Goal: Task Accomplishment & Management: Use online tool/utility

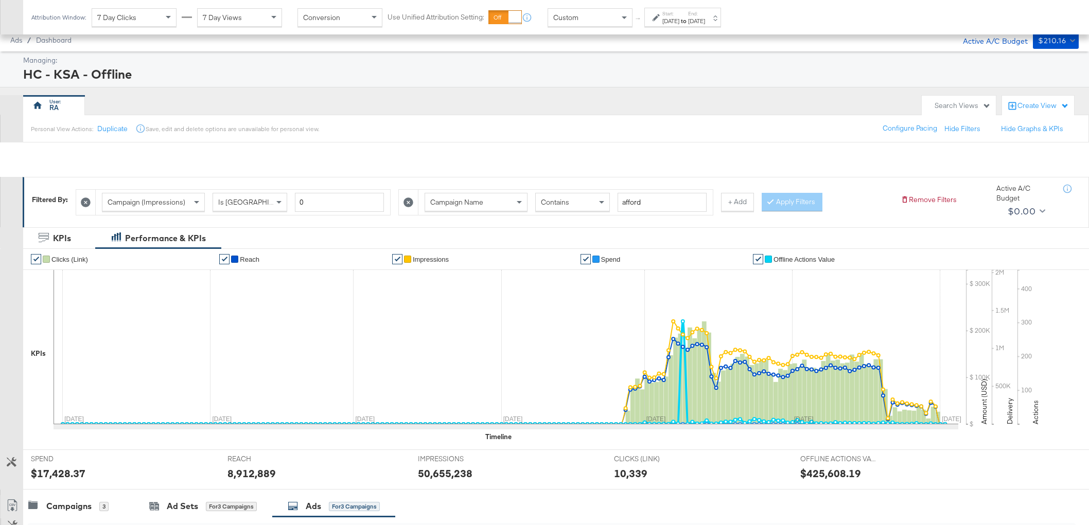
click at [67, 495] on div "Campaigns 3" at bounding box center [78, 506] width 111 height 22
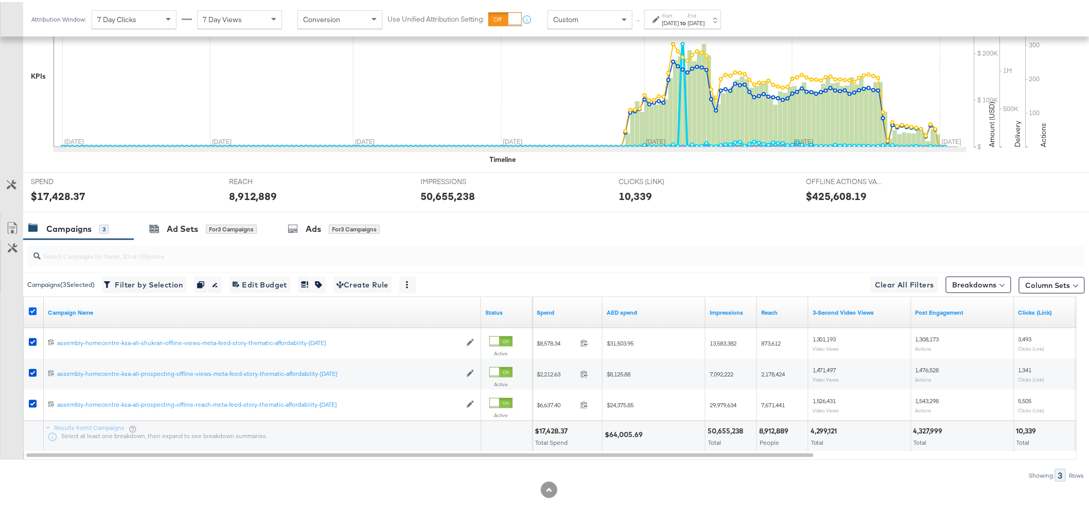
click at [30, 311] on icon at bounding box center [33, 310] width 8 height 8
click at [0, 0] on input "checkbox" at bounding box center [0, 0] width 0 height 0
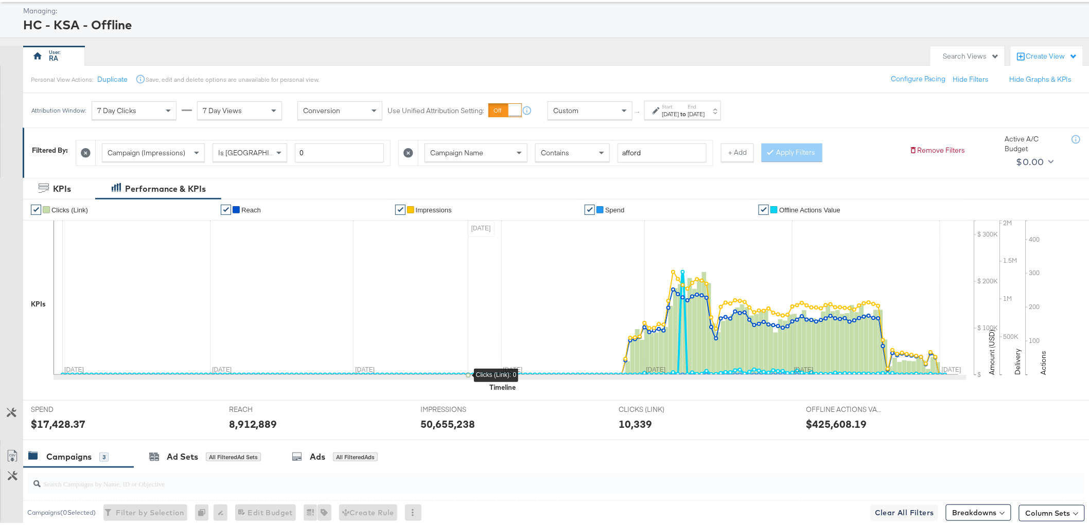
scroll to position [0, 0]
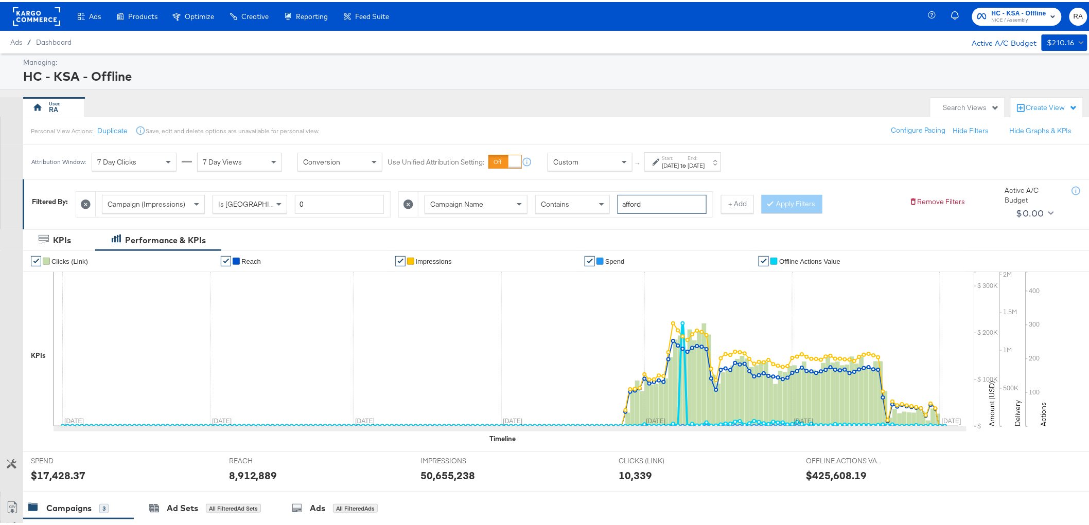
click at [642, 203] on input "afford" at bounding box center [661, 202] width 89 height 19
type input "sale"
click at [800, 197] on button "Apply Filters" at bounding box center [791, 202] width 61 height 19
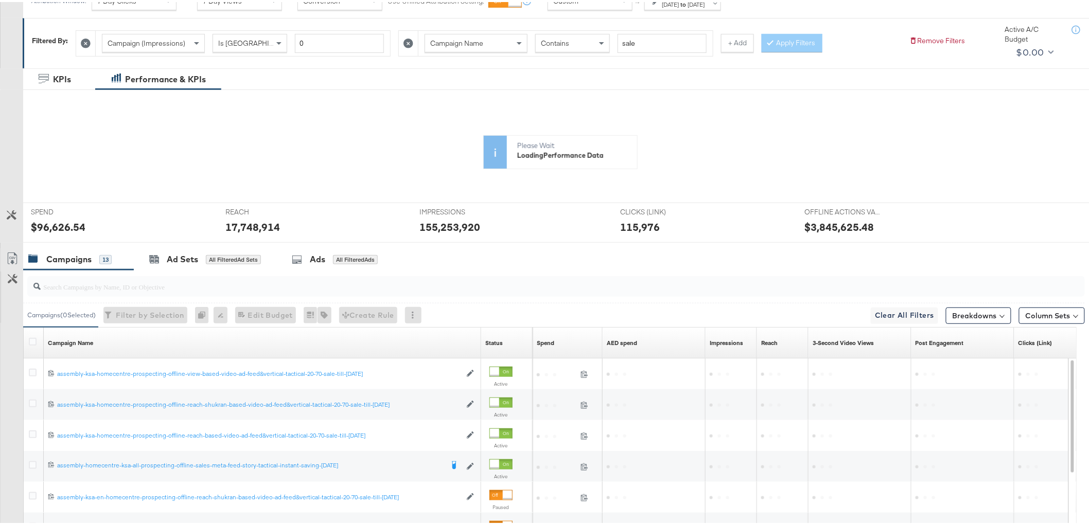
scroll to position [47, 0]
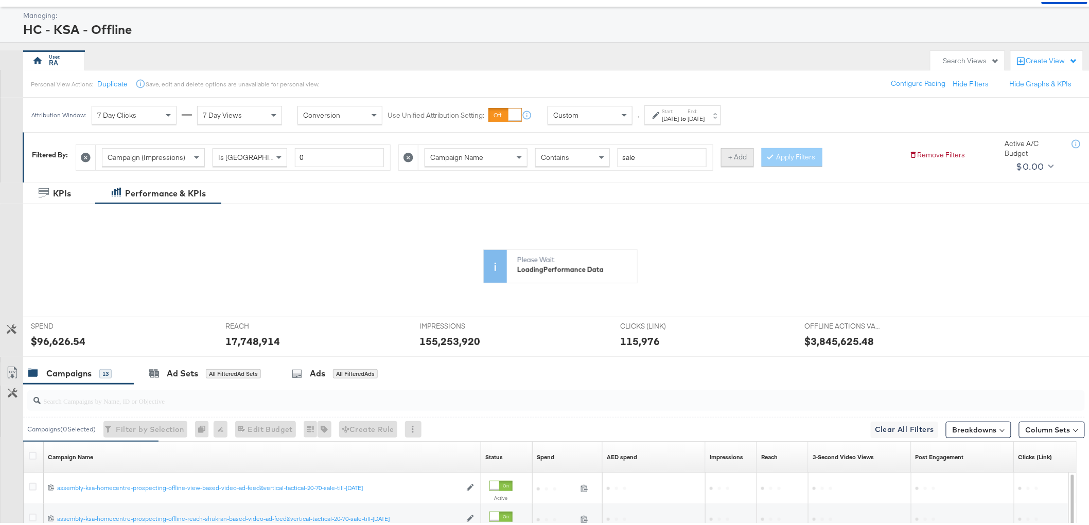
click at [737, 152] on button "+ Add" at bounding box center [737, 155] width 33 height 19
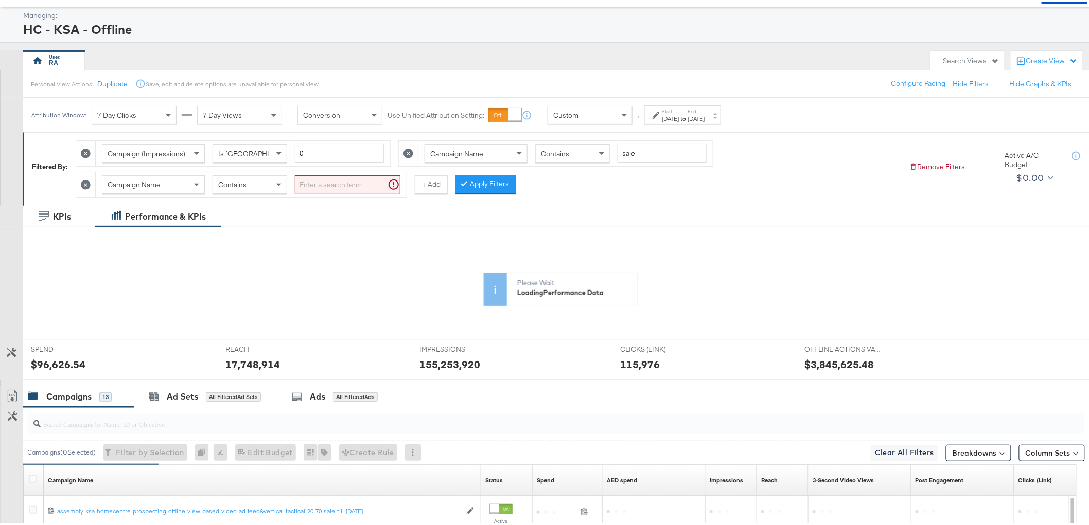
click at [353, 182] on input "search" at bounding box center [347, 182] width 105 height 19
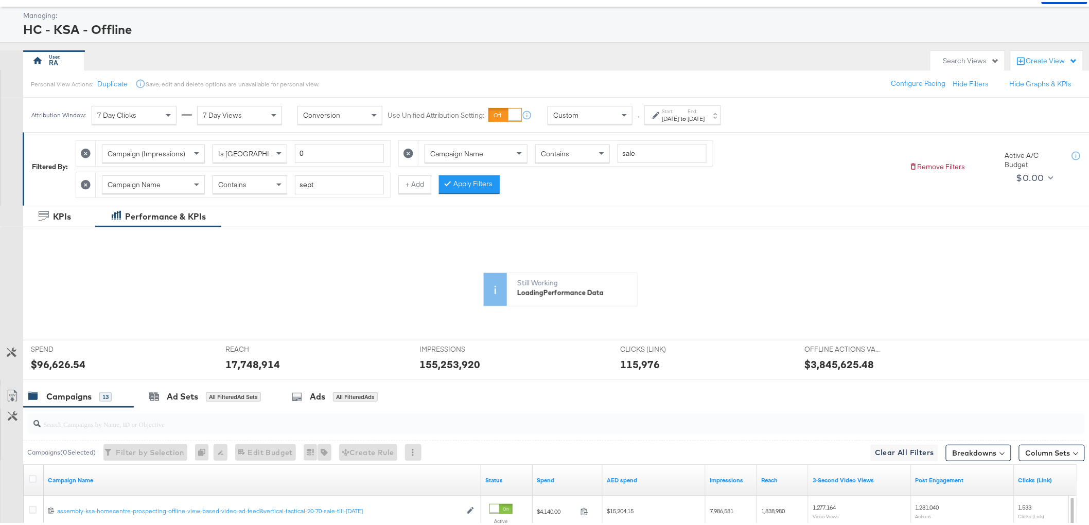
click at [462, 191] on button "Apply Filters" at bounding box center [469, 182] width 61 height 19
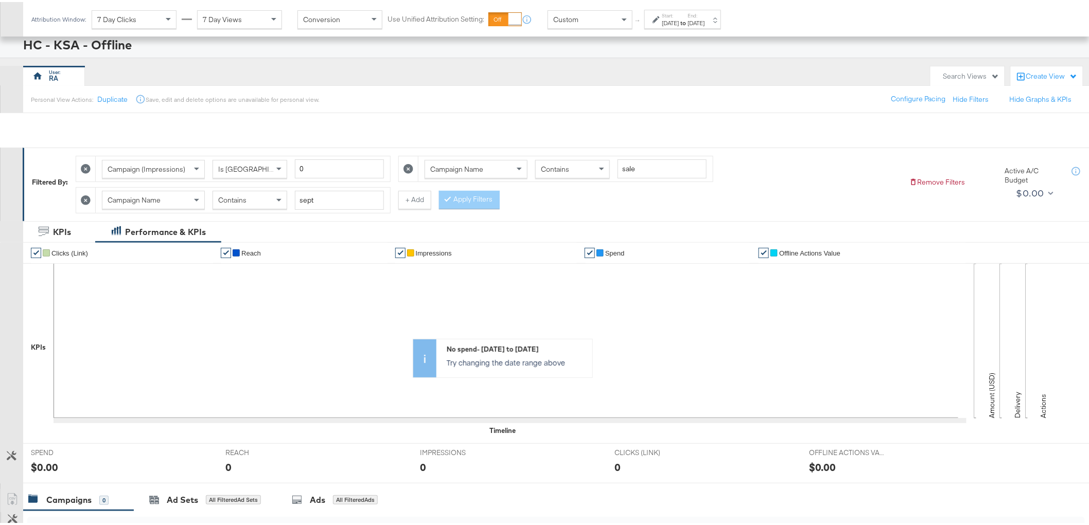
scroll to position [0, 0]
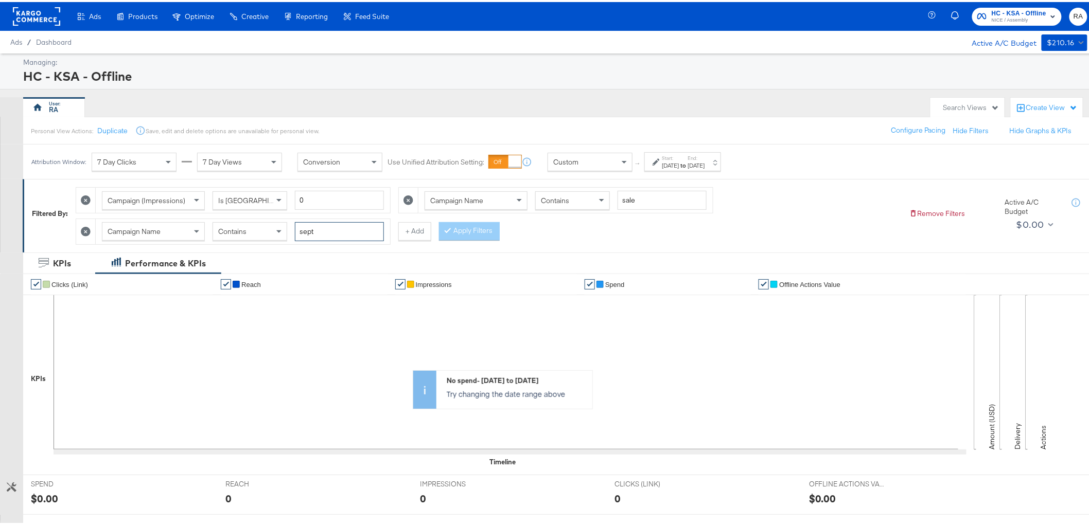
click at [325, 232] on input "sept" at bounding box center [339, 229] width 89 height 19
type input "aug"
click at [473, 235] on button "Apply Filters" at bounding box center [469, 229] width 61 height 19
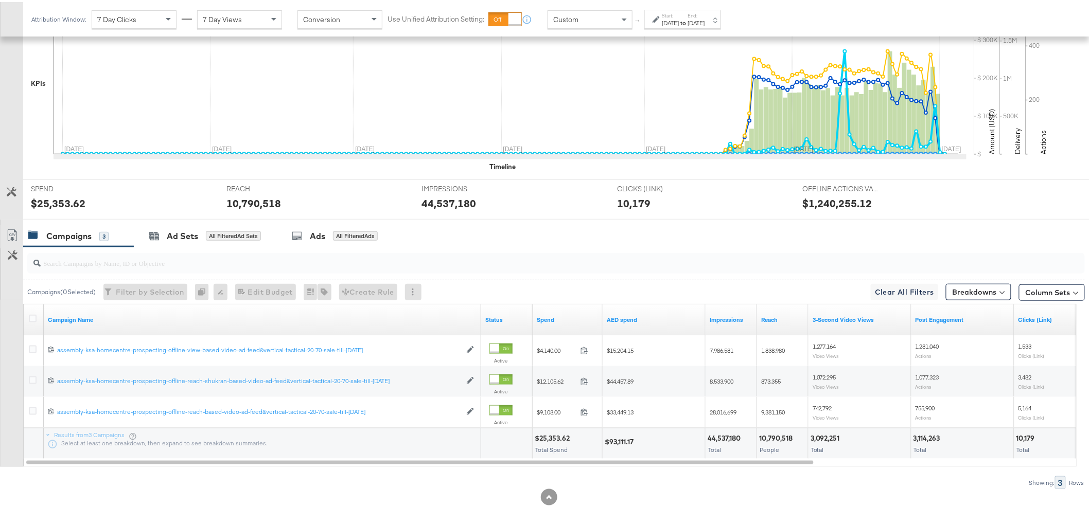
scroll to position [303, 0]
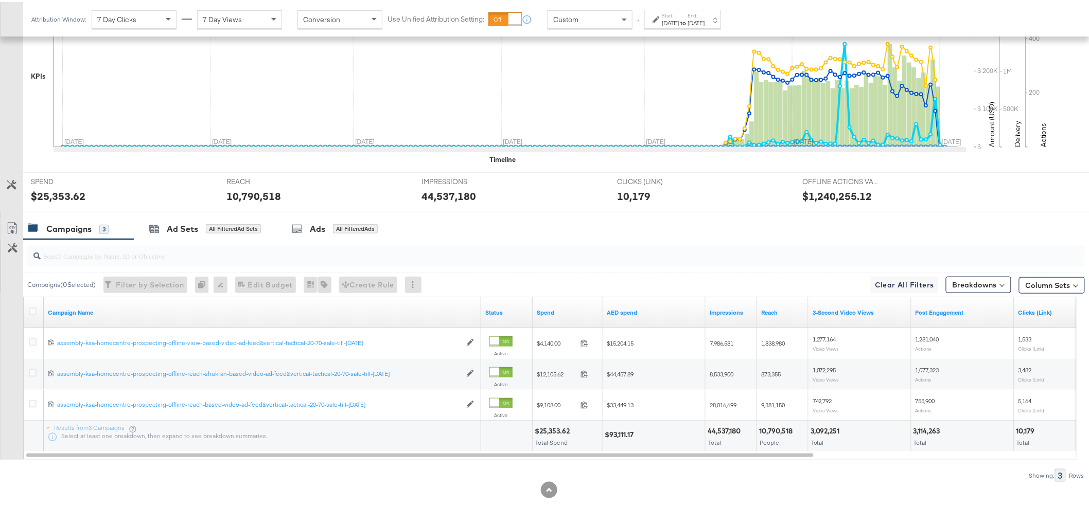
click at [8, 225] on icon at bounding box center [11, 226] width 9 height 12
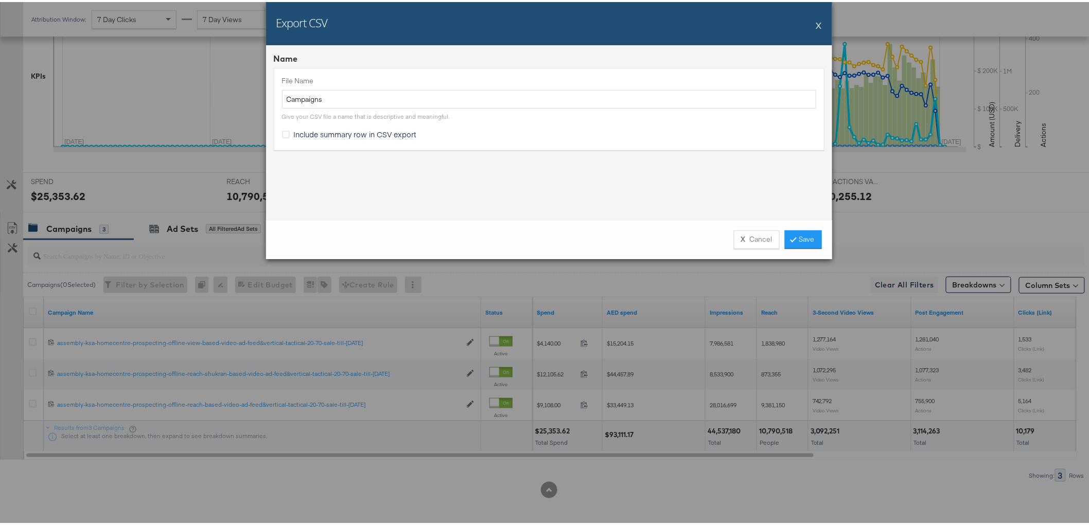
click at [812, 250] on div "X Cancel Save" at bounding box center [549, 237] width 566 height 39
click at [804, 241] on link "Save" at bounding box center [803, 237] width 37 height 19
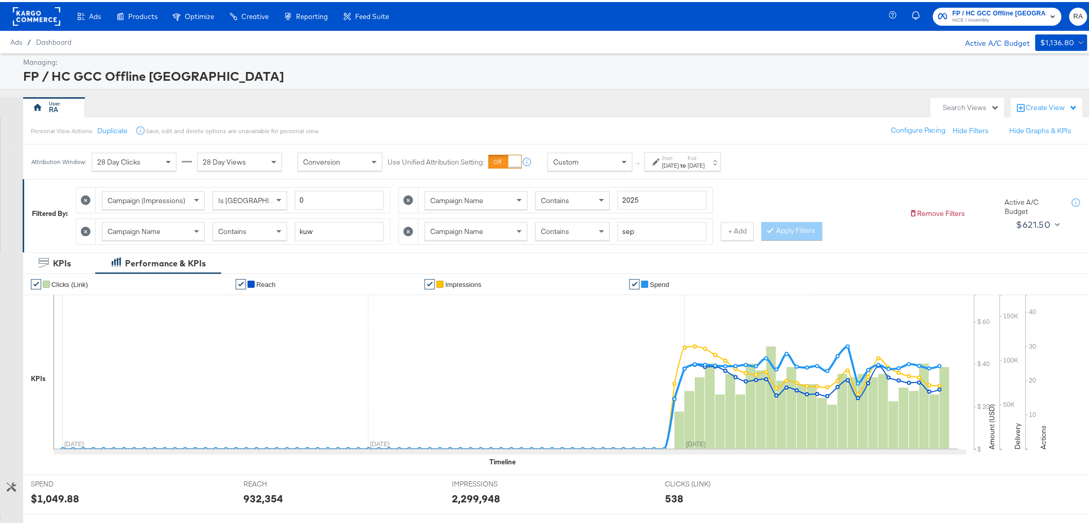
click at [705, 165] on div "Aug 26th 2025" at bounding box center [696, 163] width 17 height 8
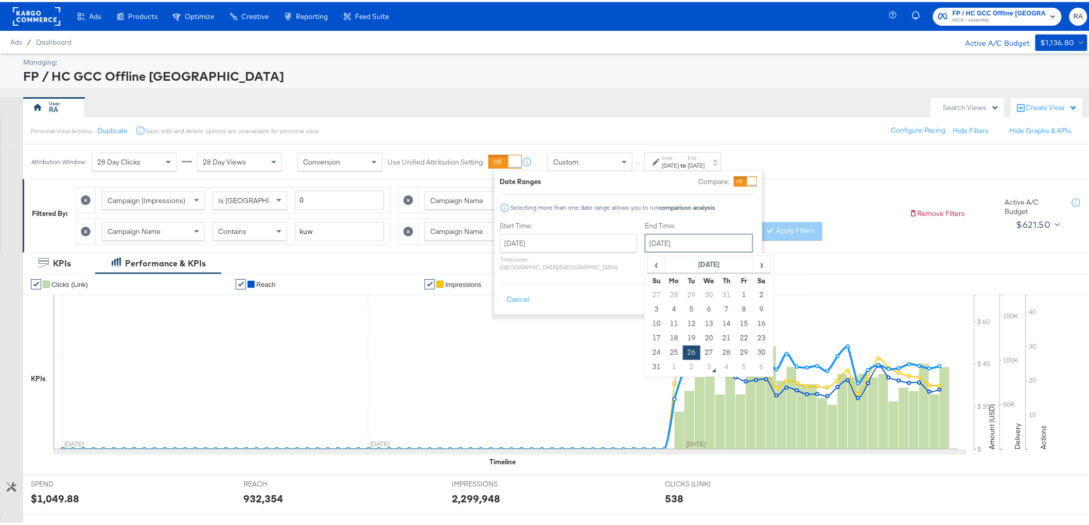
click at [682, 239] on input "August 26th 2025" at bounding box center [699, 241] width 108 height 19
click at [754, 268] on span "›" at bounding box center [762, 262] width 16 height 15
click at [683, 292] on td "2" at bounding box center [691, 293] width 17 height 14
type input "[DATE]"
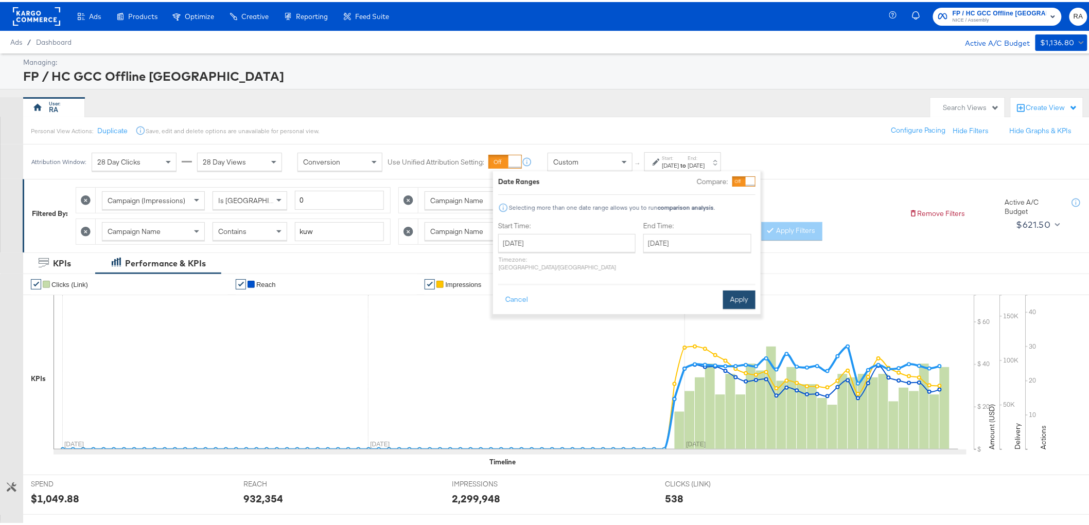
click at [739, 289] on button "Apply" at bounding box center [739, 298] width 32 height 19
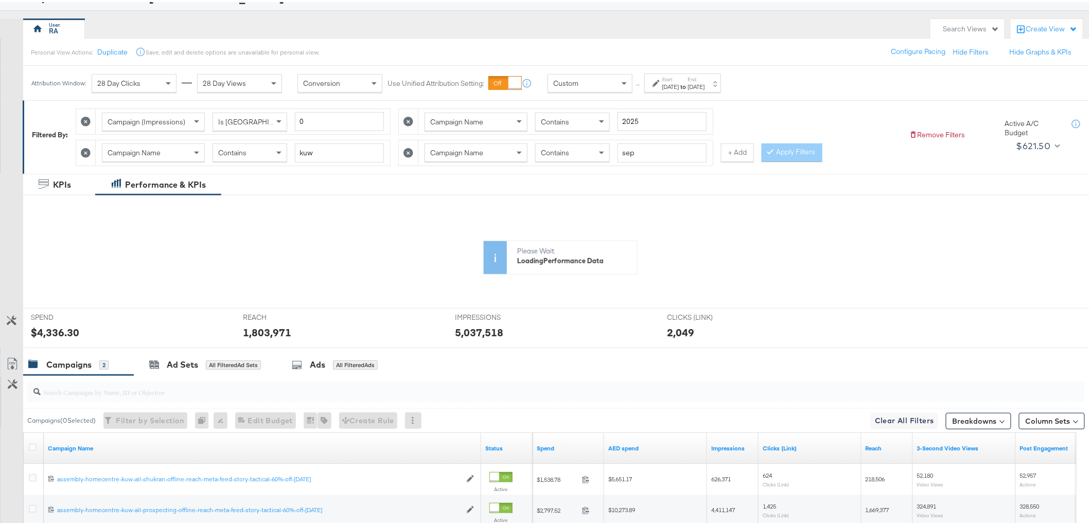
scroll to position [184, 0]
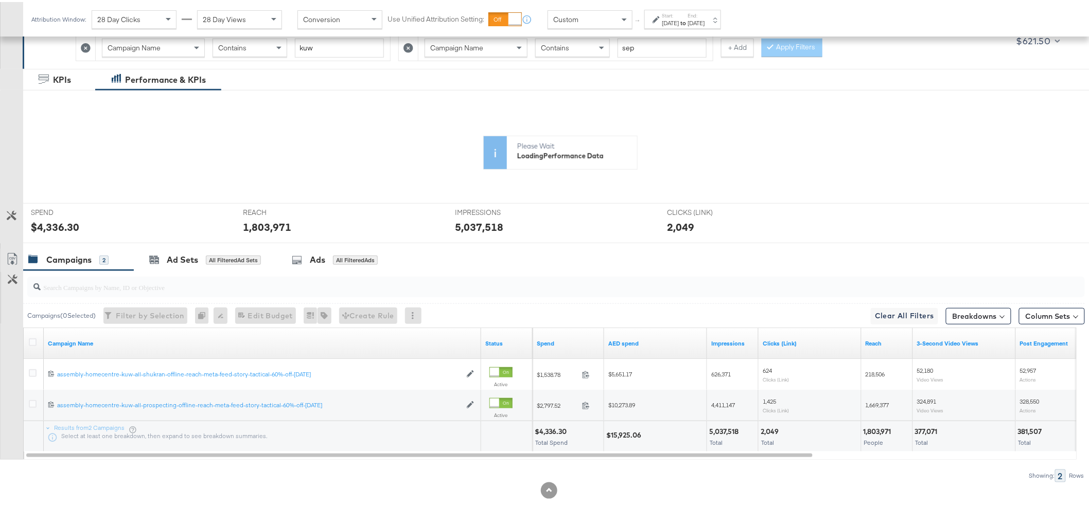
click at [37, 337] on div at bounding box center [34, 341] width 11 height 10
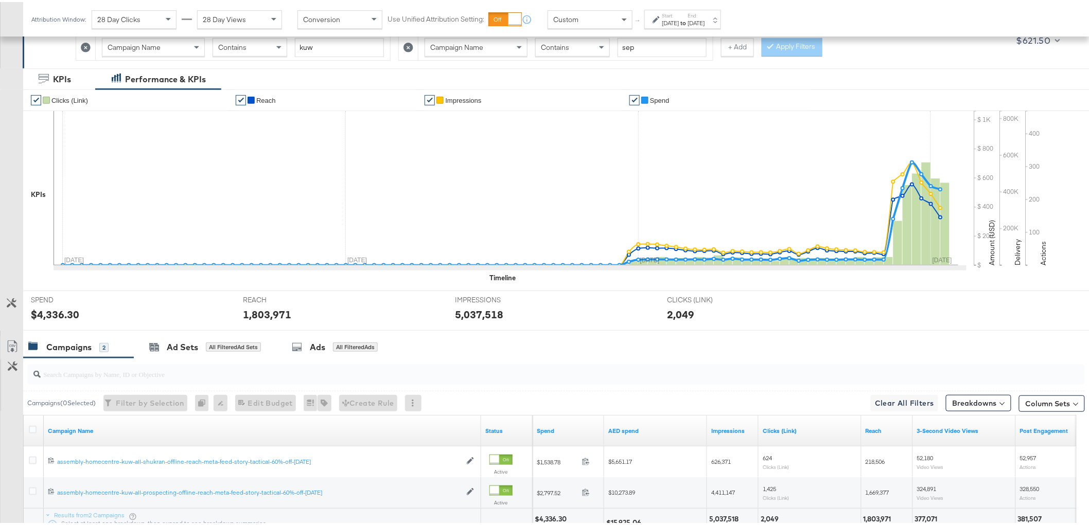
click at [29, 340] on div "Campaigns 2" at bounding box center [68, 346] width 80 height 12
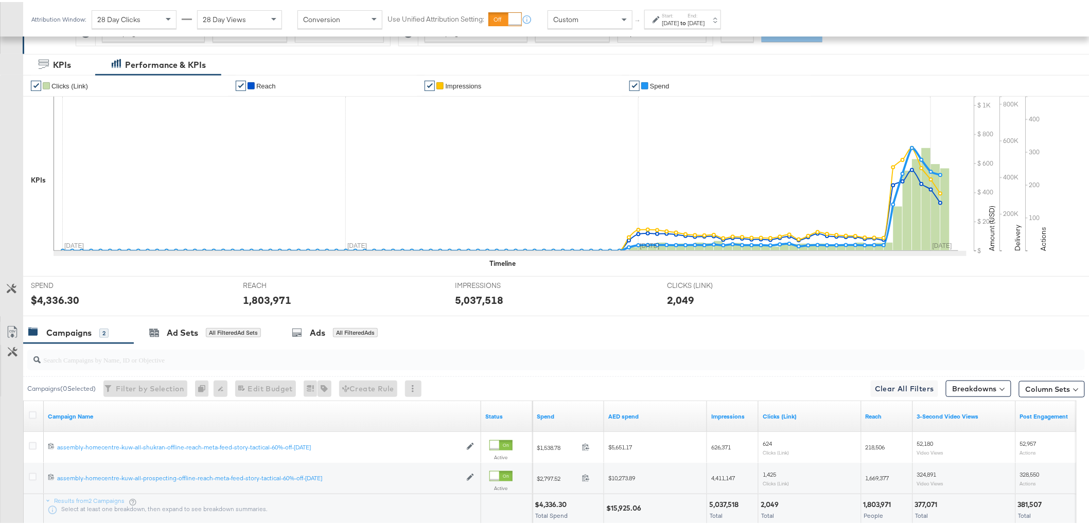
scroll to position [273, 0]
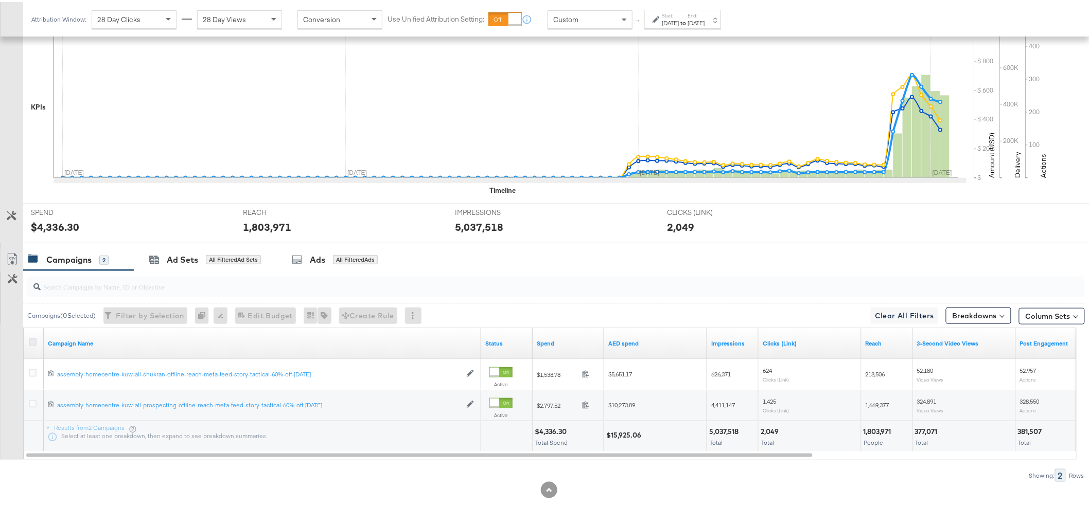
click at [32, 340] on icon at bounding box center [33, 340] width 8 height 8
click at [0, 0] on input "checkbox" at bounding box center [0, 0] width 0 height 0
click at [12, 258] on icon at bounding box center [12, 257] width 12 height 12
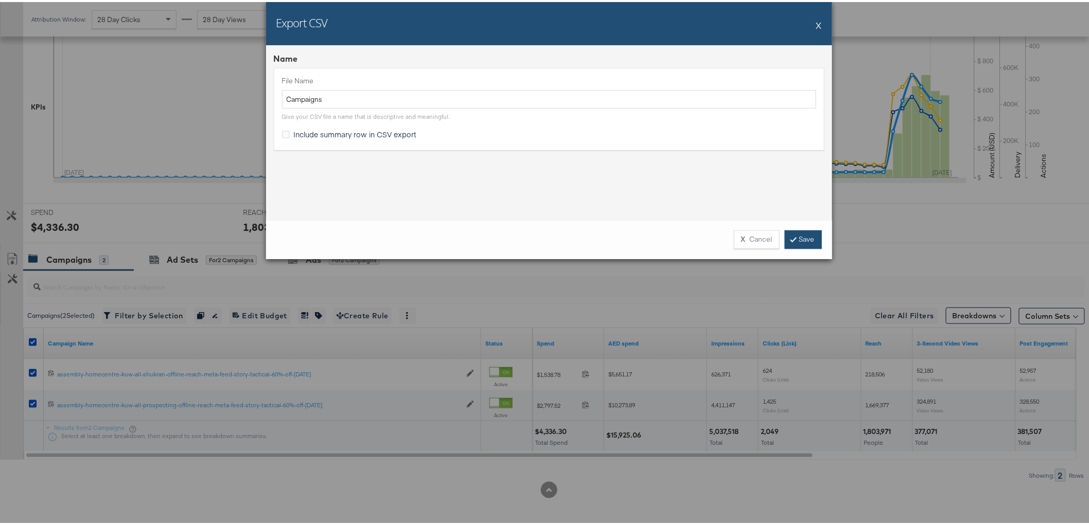
click at [787, 236] on link "Save" at bounding box center [803, 237] width 37 height 19
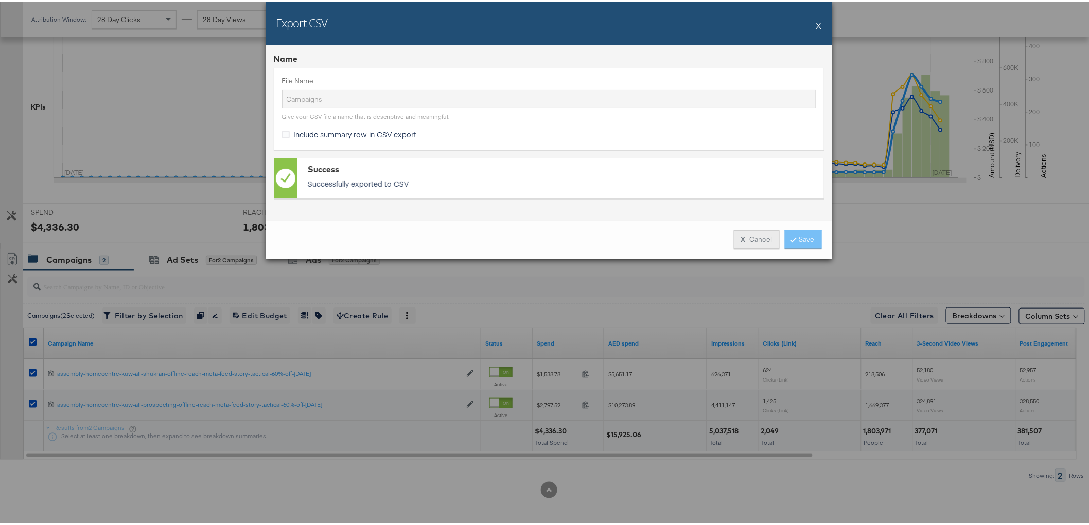
click at [753, 237] on button "X Cancel" at bounding box center [757, 237] width 46 height 19
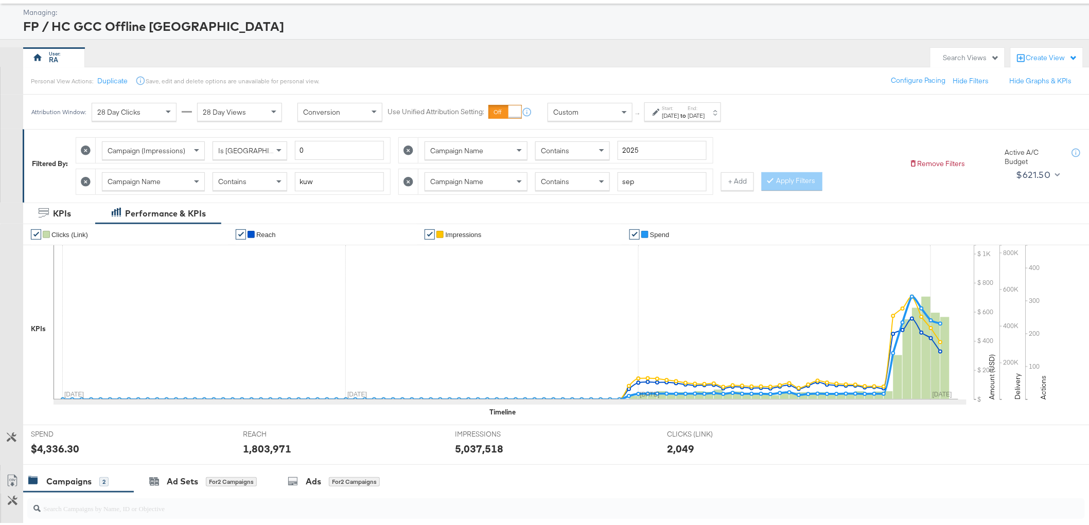
scroll to position [44, 0]
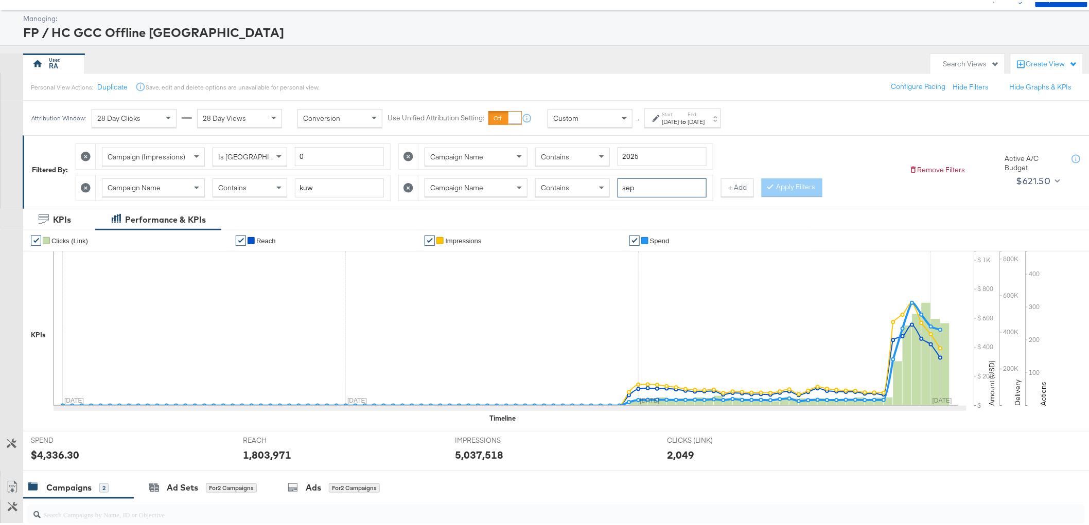
click at [660, 188] on input "sep" at bounding box center [661, 185] width 89 height 19
type input "afford"
click at [776, 187] on button "Apply Filters" at bounding box center [791, 185] width 61 height 19
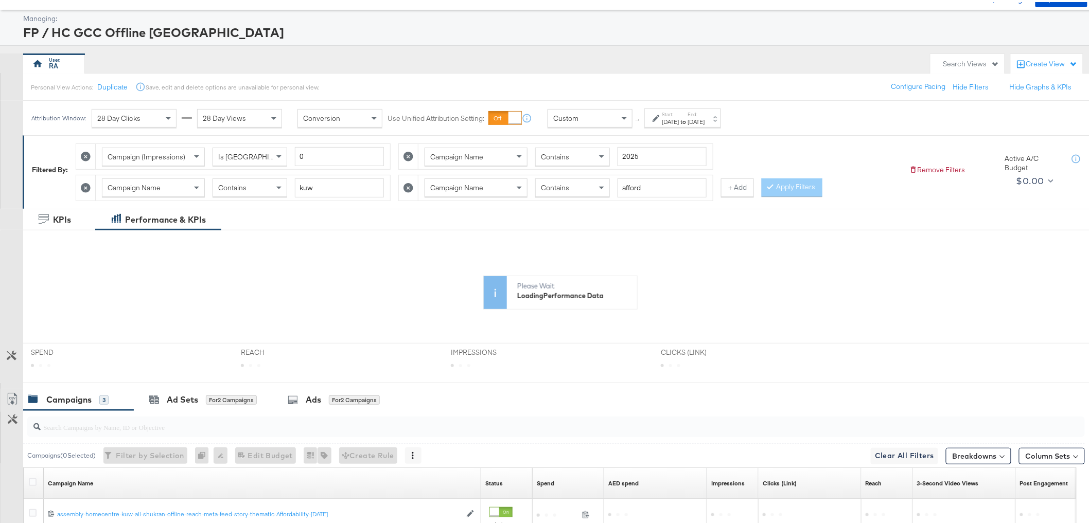
scroll to position [184, 0]
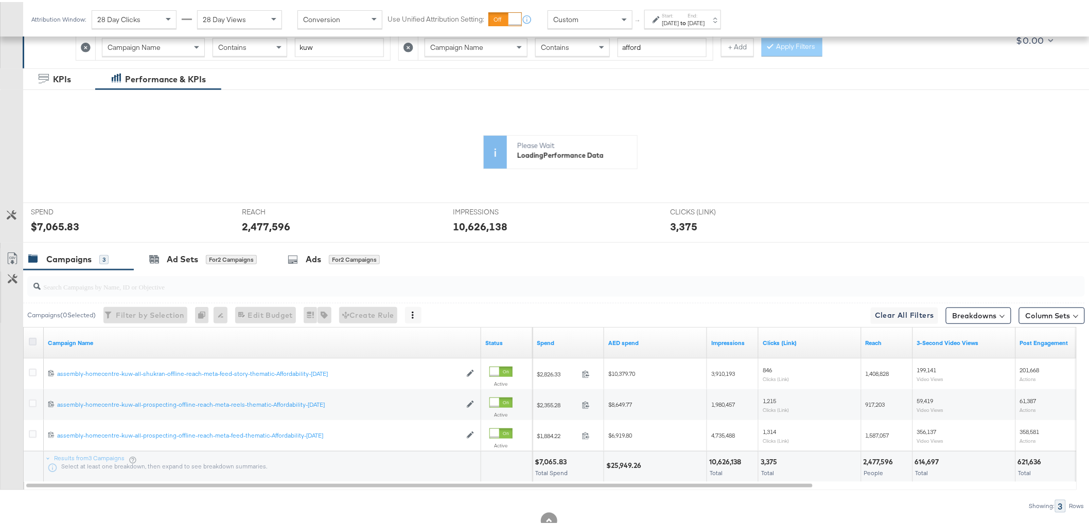
click at [33, 342] on icon at bounding box center [33, 340] width 8 height 8
click at [0, 0] on input "checkbox" at bounding box center [0, 0] width 0 height 0
click at [9, 257] on icon at bounding box center [12, 259] width 6 height 8
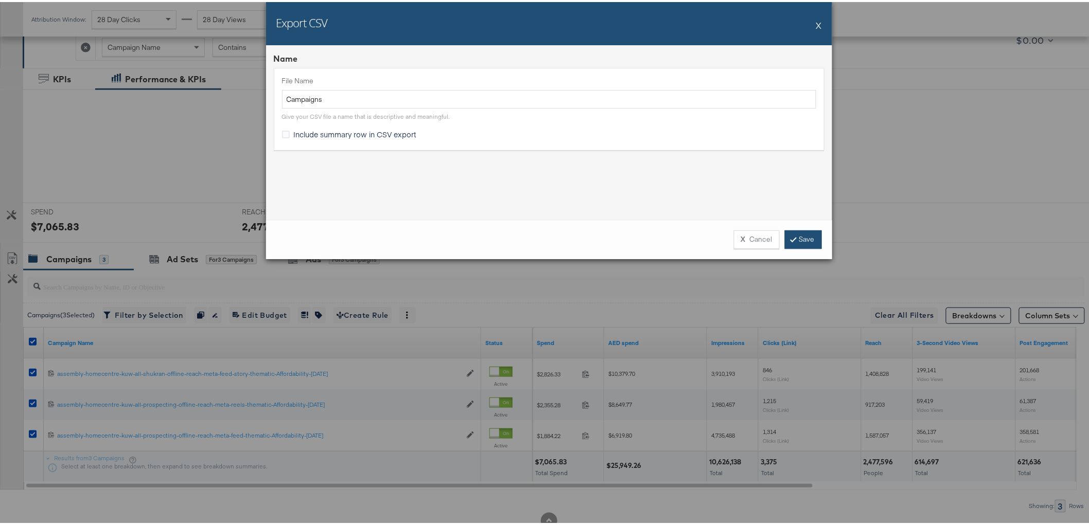
click at [785, 242] on link "Save" at bounding box center [803, 237] width 37 height 19
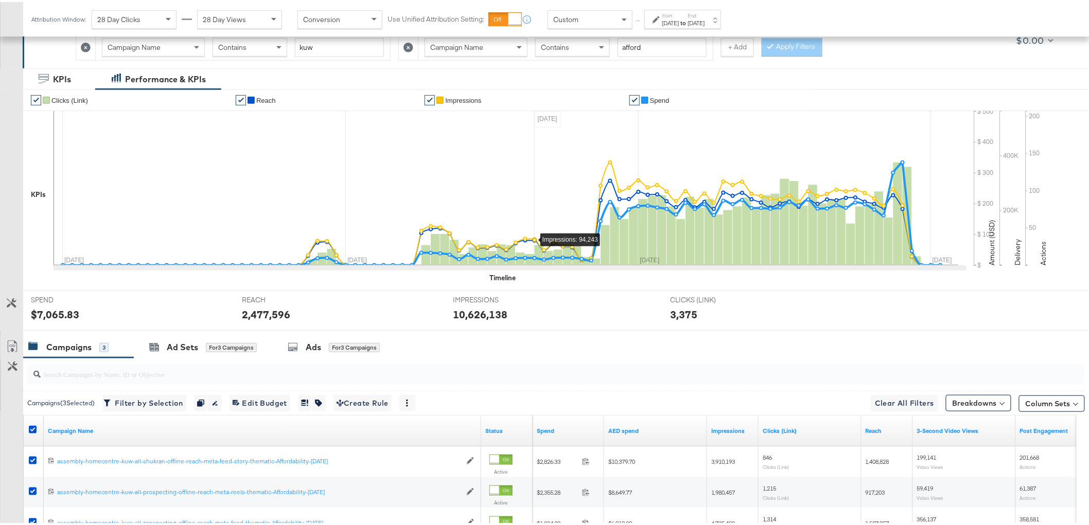
scroll to position [70, 0]
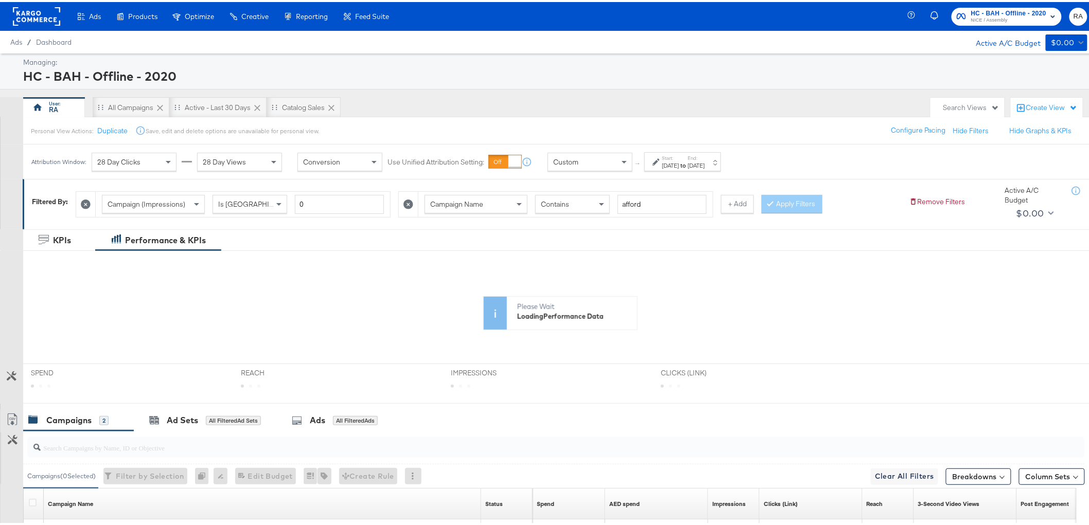
click at [705, 156] on label "End:" at bounding box center [696, 156] width 17 height 7
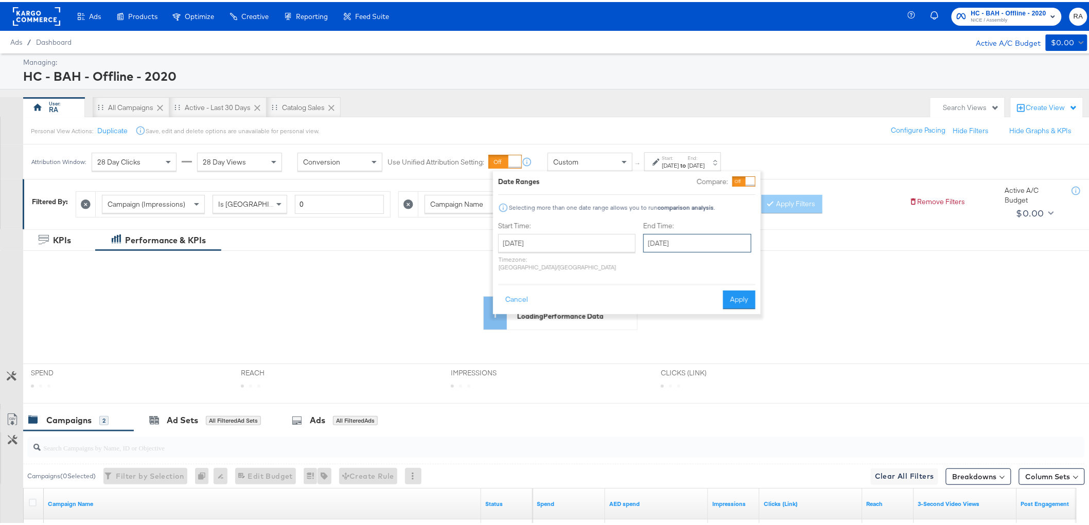
click at [690, 235] on input "[DATE]" at bounding box center [697, 241] width 108 height 19
click at [752, 270] on span "›" at bounding box center [760, 262] width 16 height 15
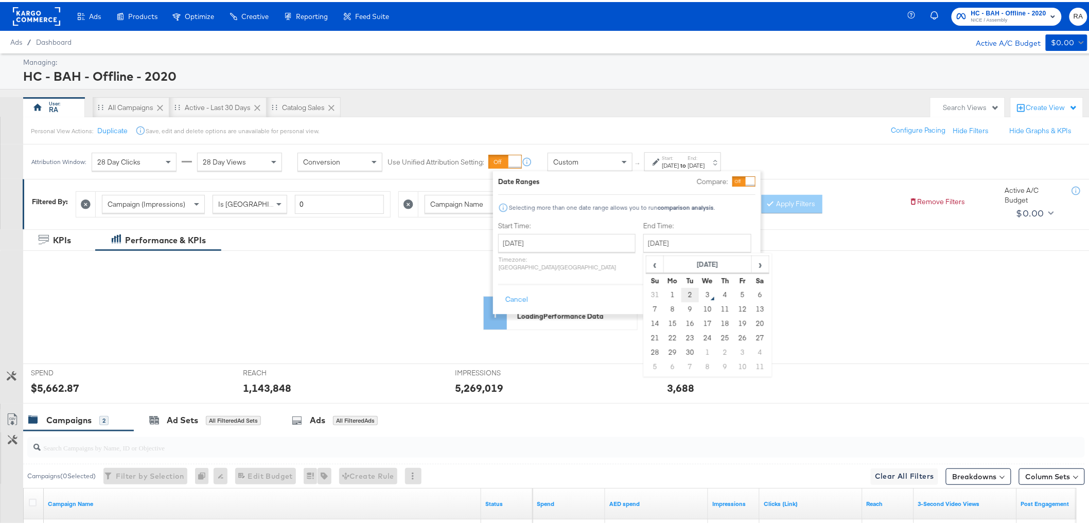
click at [681, 296] on td "2" at bounding box center [689, 293] width 17 height 14
type input "[DATE]"
click at [747, 291] on button "Apply" at bounding box center [738, 298] width 32 height 19
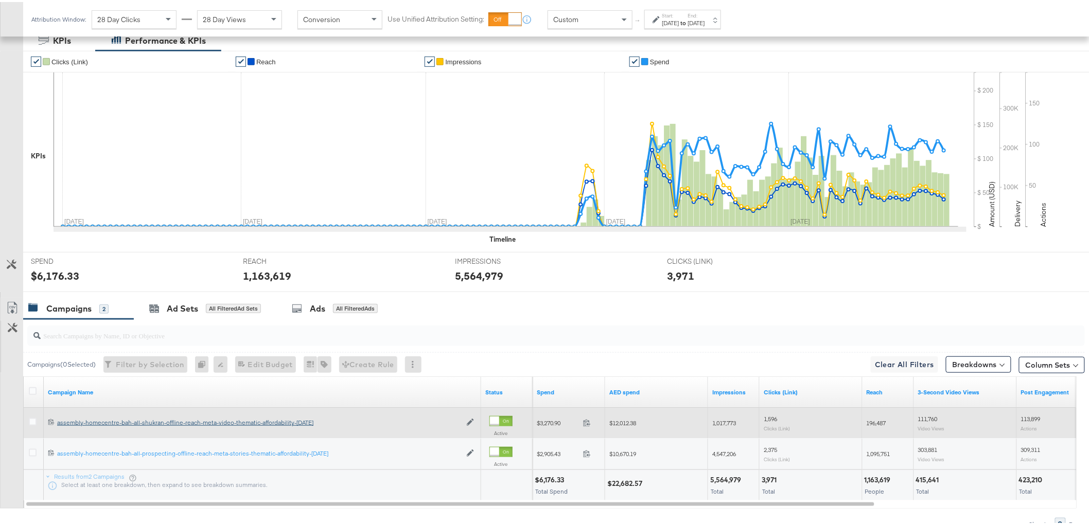
scroll to position [218, 0]
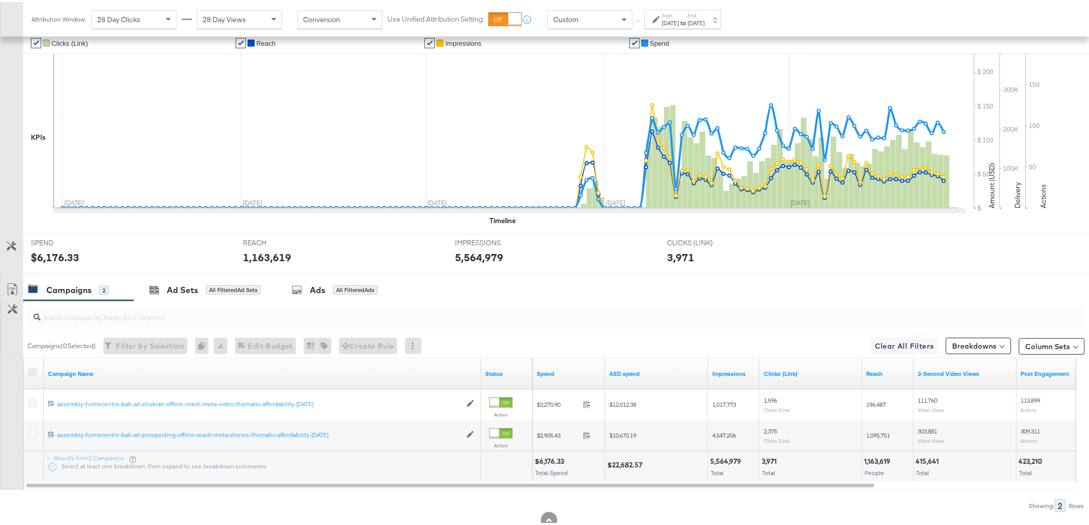
click at [34, 374] on icon at bounding box center [33, 371] width 8 height 8
click at [0, 0] on input "checkbox" at bounding box center [0, 0] width 0 height 0
click at [11, 283] on icon at bounding box center [12, 287] width 12 height 12
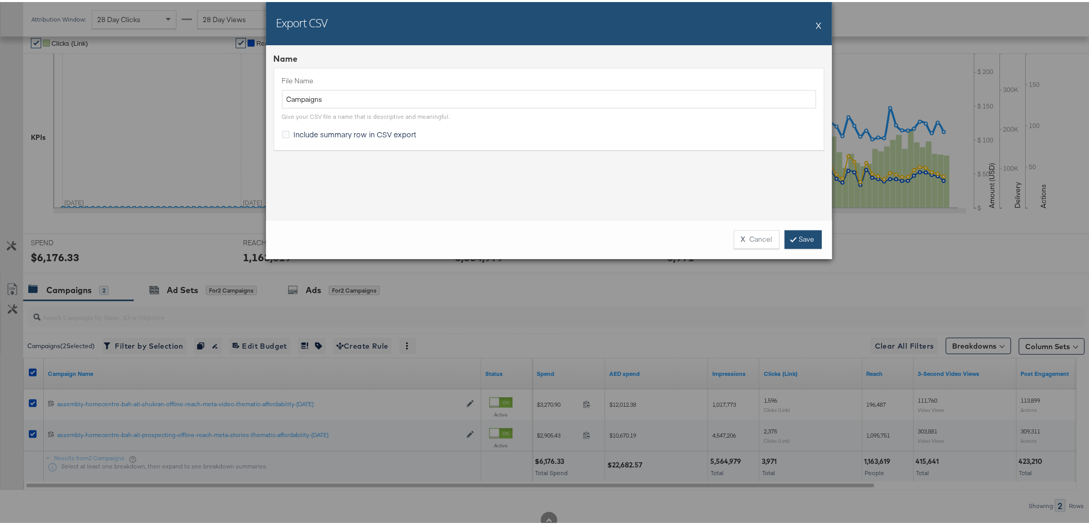
click at [785, 240] on link "Save" at bounding box center [803, 237] width 37 height 19
